Goal: Transaction & Acquisition: Purchase product/service

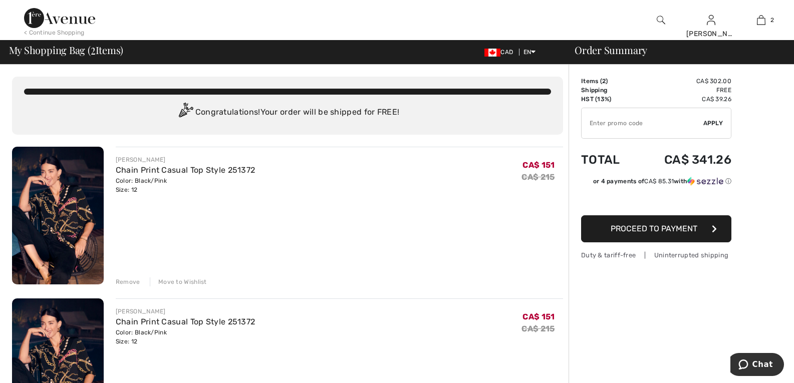
click at [129, 279] on div "Remove" at bounding box center [128, 281] width 25 height 9
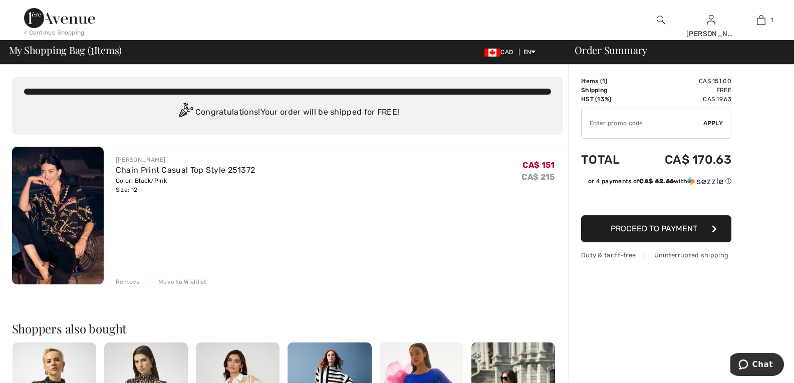
click at [630, 121] on input "TEXT" at bounding box center [642, 123] width 122 height 30
type input "NEW15"
click at [712, 122] on span "Apply" at bounding box center [713, 123] width 20 height 9
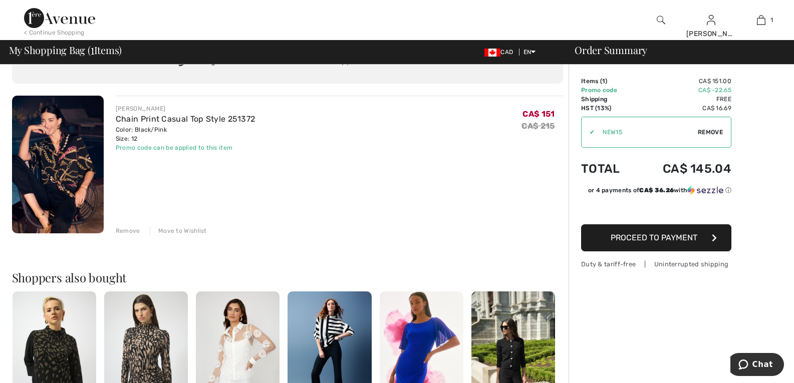
scroll to position [51, 0]
click at [665, 234] on span "Proceed to Payment" at bounding box center [653, 238] width 87 height 10
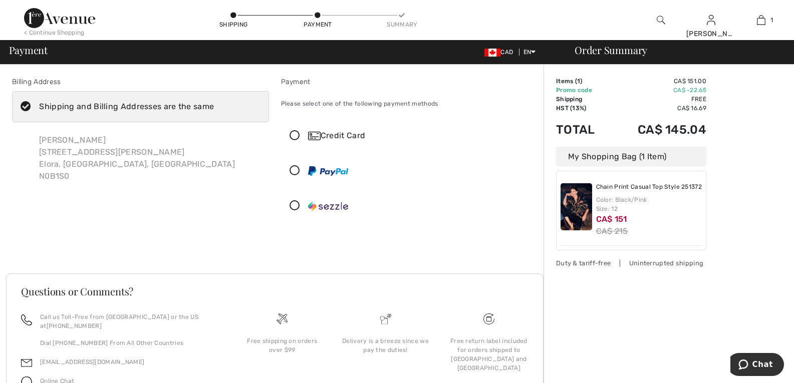
click at [294, 133] on icon at bounding box center [294, 136] width 27 height 11
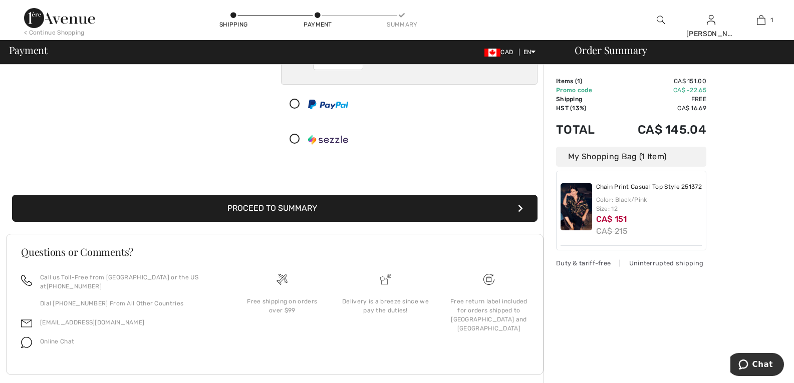
scroll to position [196, 0]
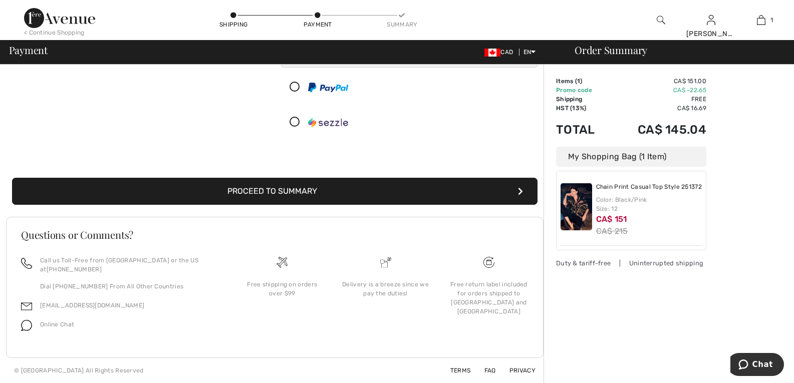
click at [248, 198] on button "Proceed to Summary" at bounding box center [274, 191] width 525 height 27
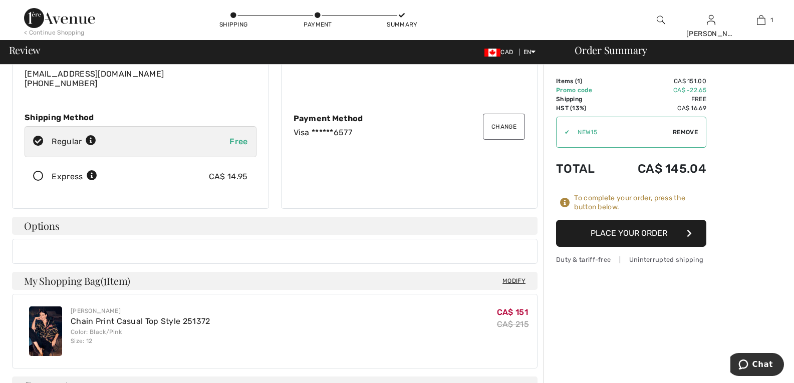
scroll to position [100, 0]
click at [634, 229] on button "Place Your Order" at bounding box center [631, 233] width 150 height 27
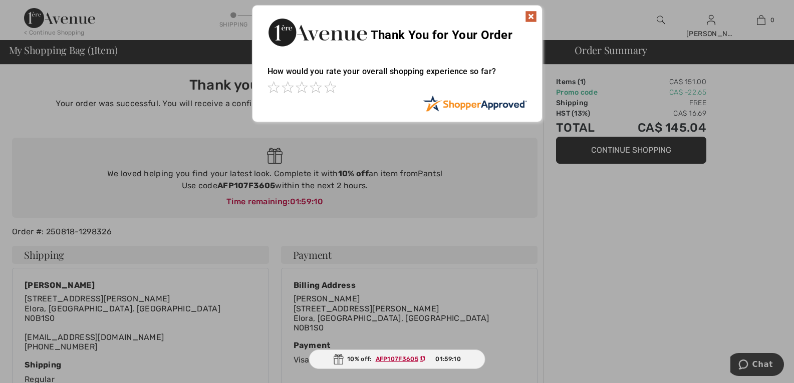
click at [535, 15] on img at bounding box center [531, 17] width 12 height 12
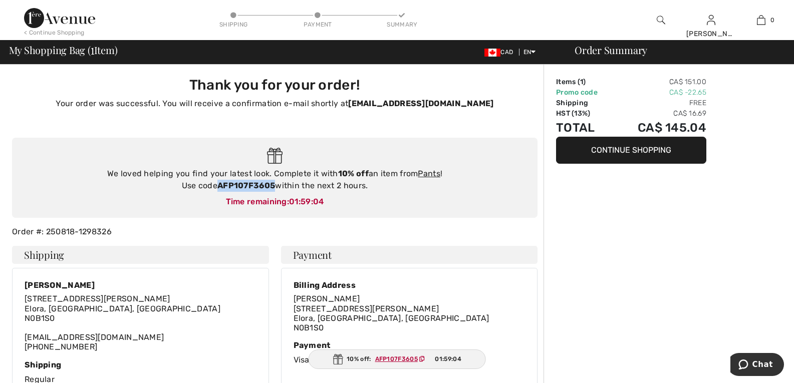
drag, startPoint x: 218, startPoint y: 185, endPoint x: 274, endPoint y: 183, distance: 56.1
click at [274, 183] on strong "AFP107F3605" at bounding box center [246, 186] width 58 height 10
copy strong "AFP107F3605"
click at [432, 172] on link "Pants" at bounding box center [429, 174] width 23 height 10
